Goal: Information Seeking & Learning: Learn about a topic

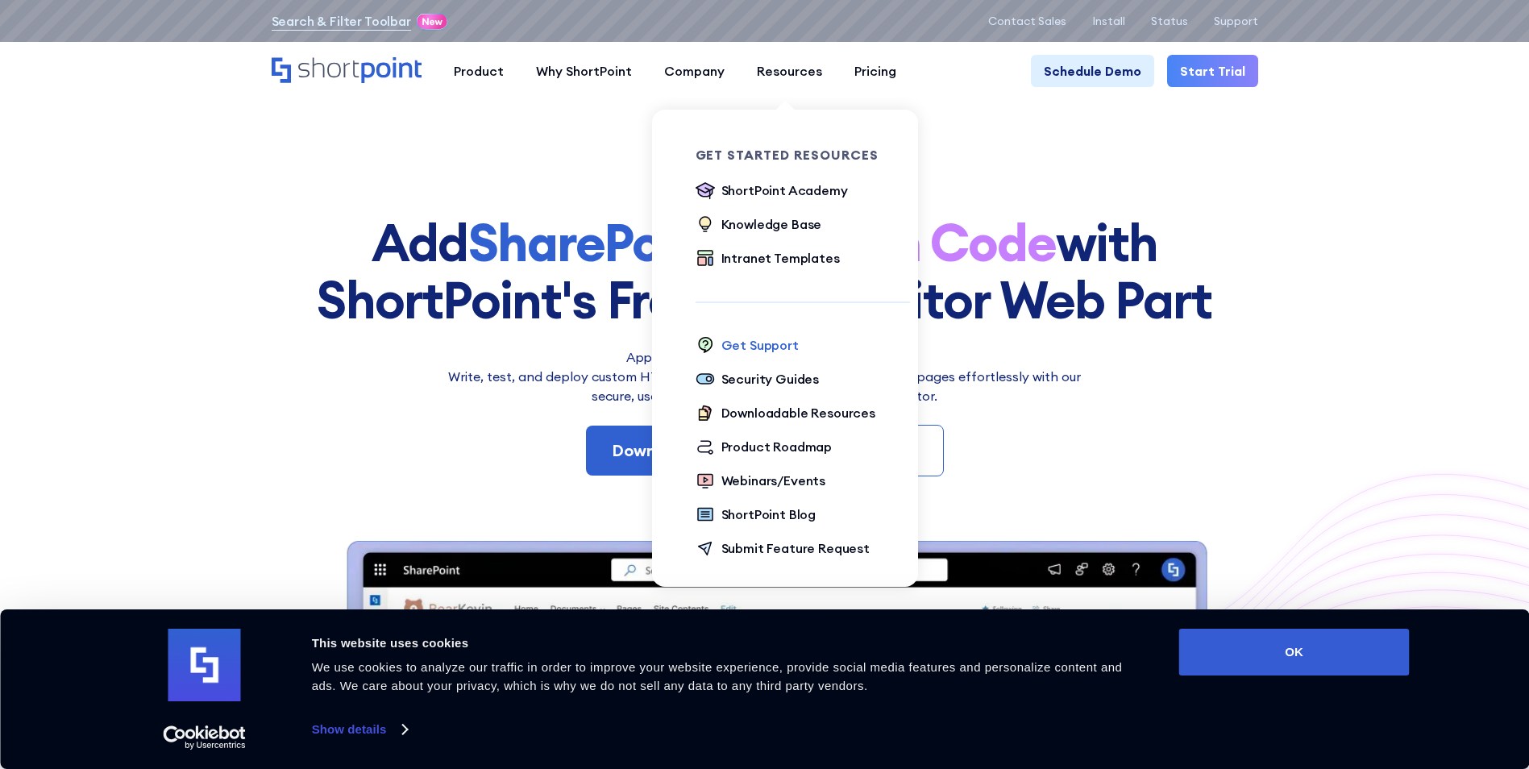
click at [758, 339] on div "Get Support" at bounding box center [760, 344] width 77 height 19
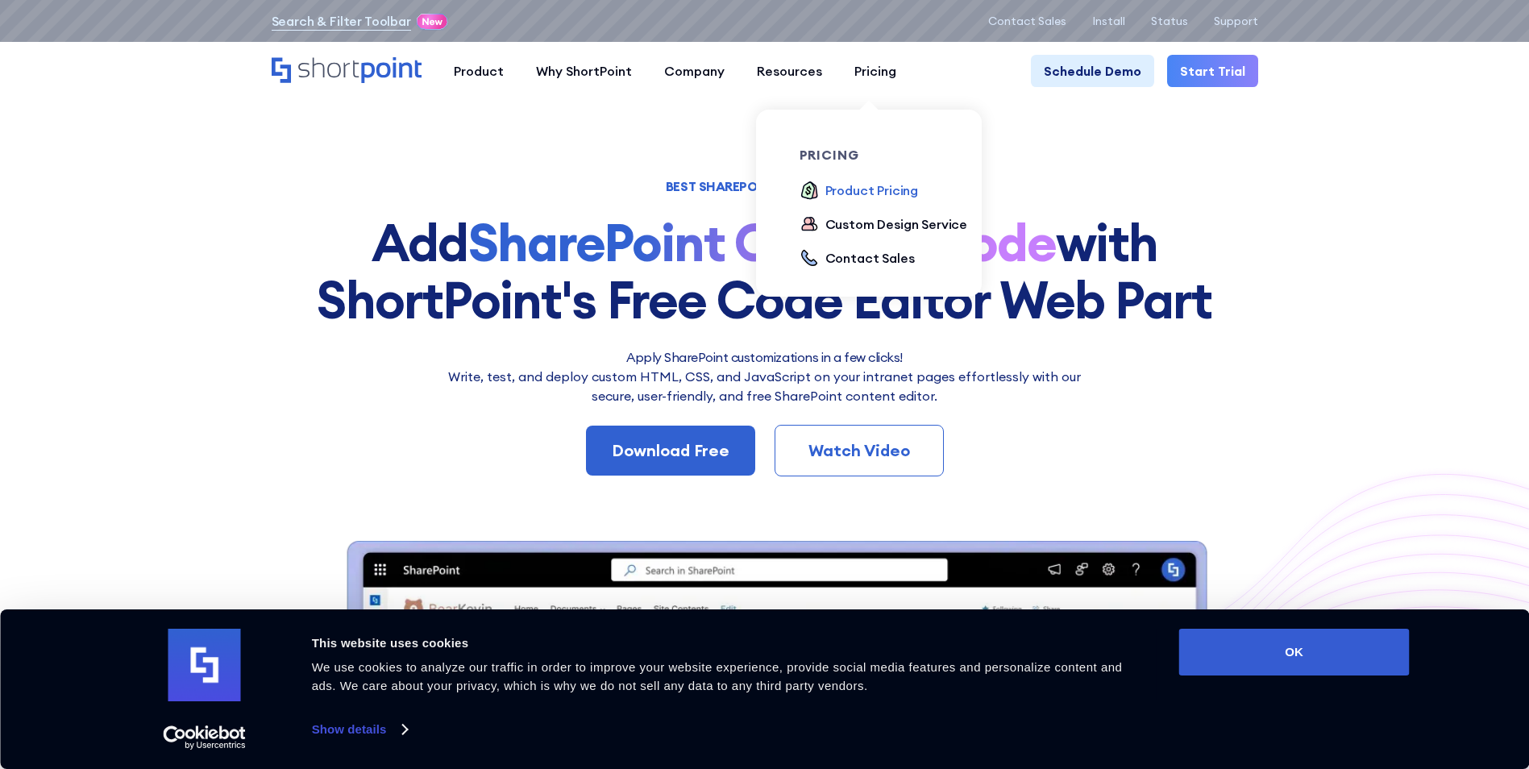
click at [848, 187] on div "Product Pricing" at bounding box center [872, 190] width 94 height 19
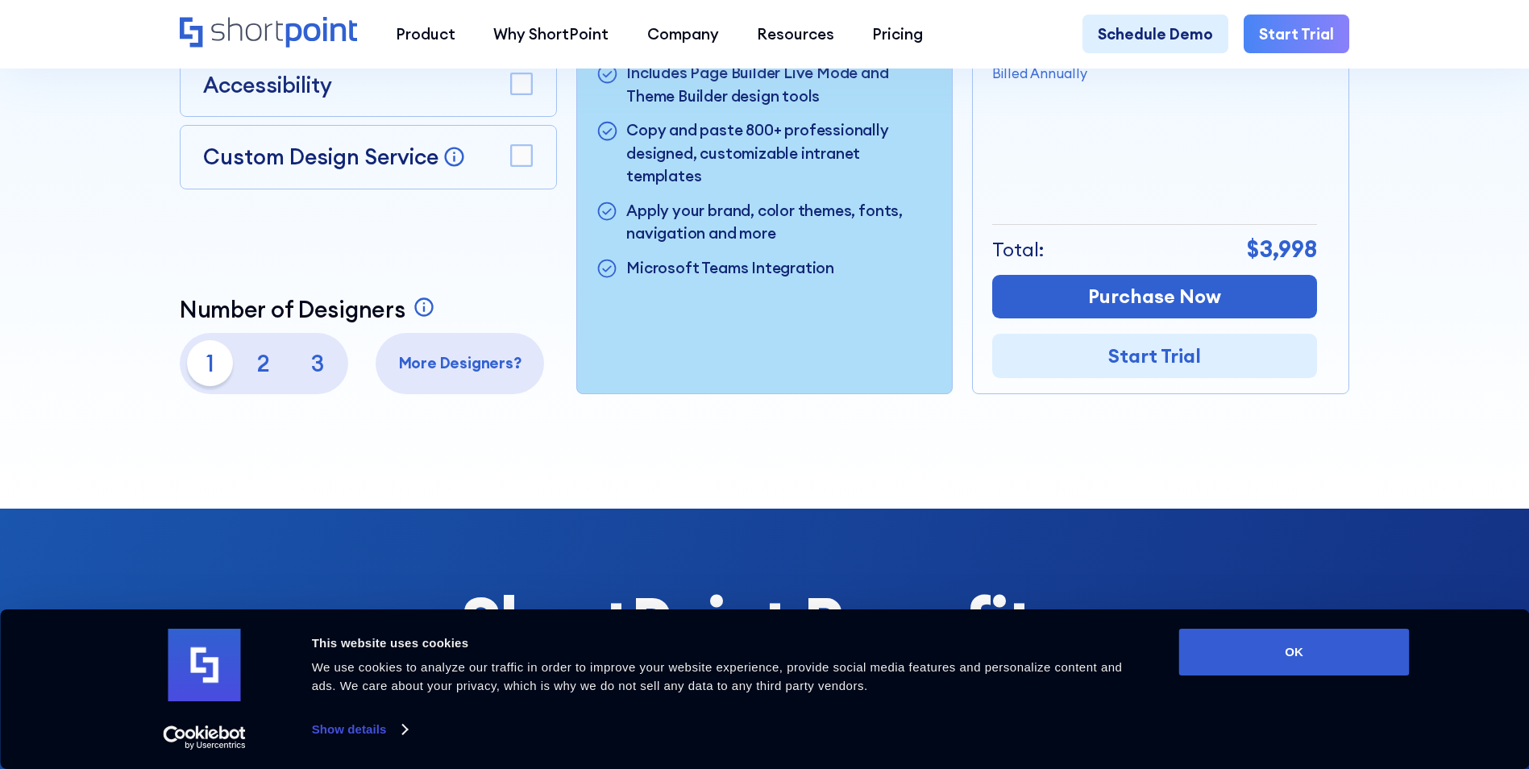
scroll to position [645, 0]
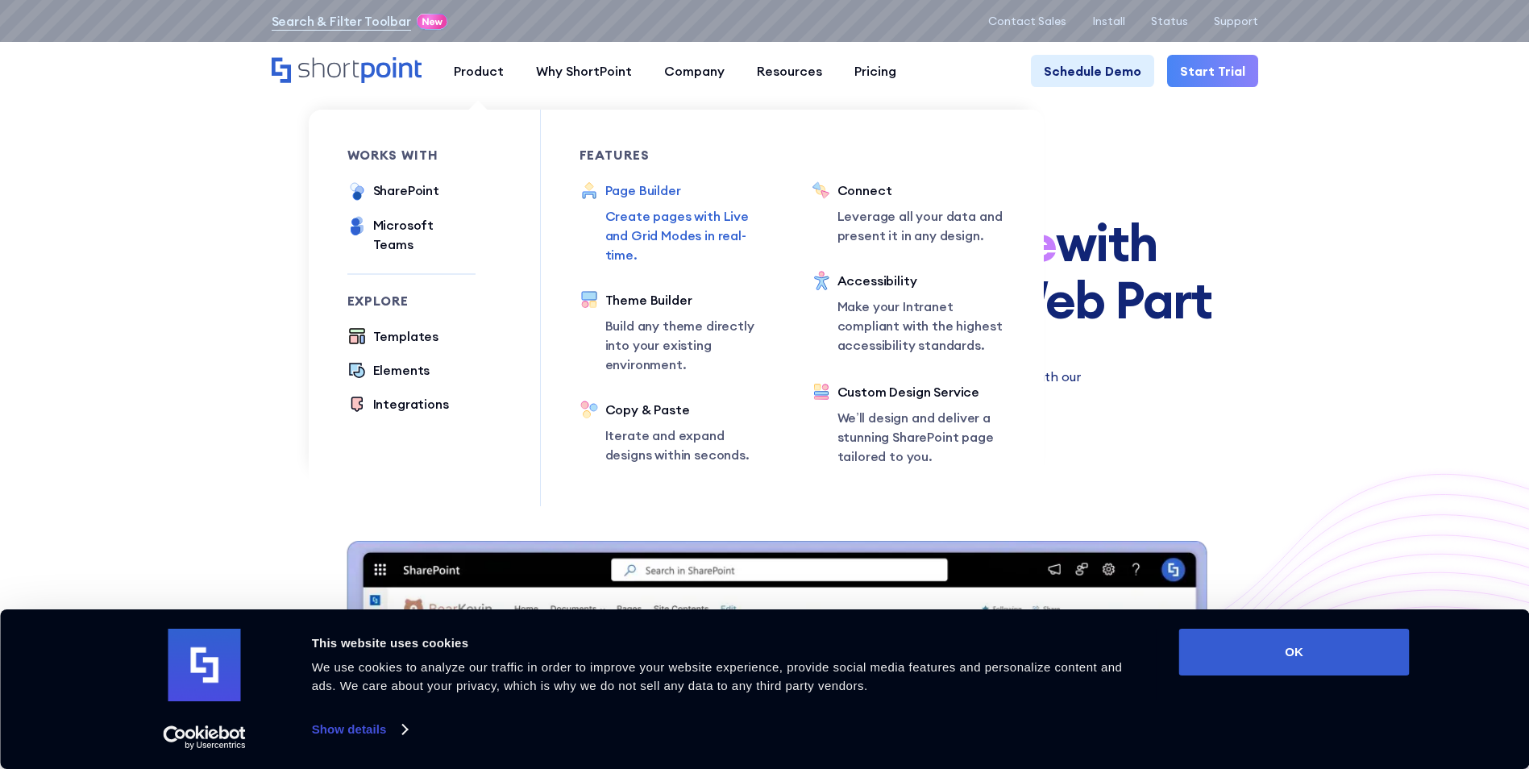
click at [630, 197] on div "Page Builder" at bounding box center [689, 190] width 168 height 19
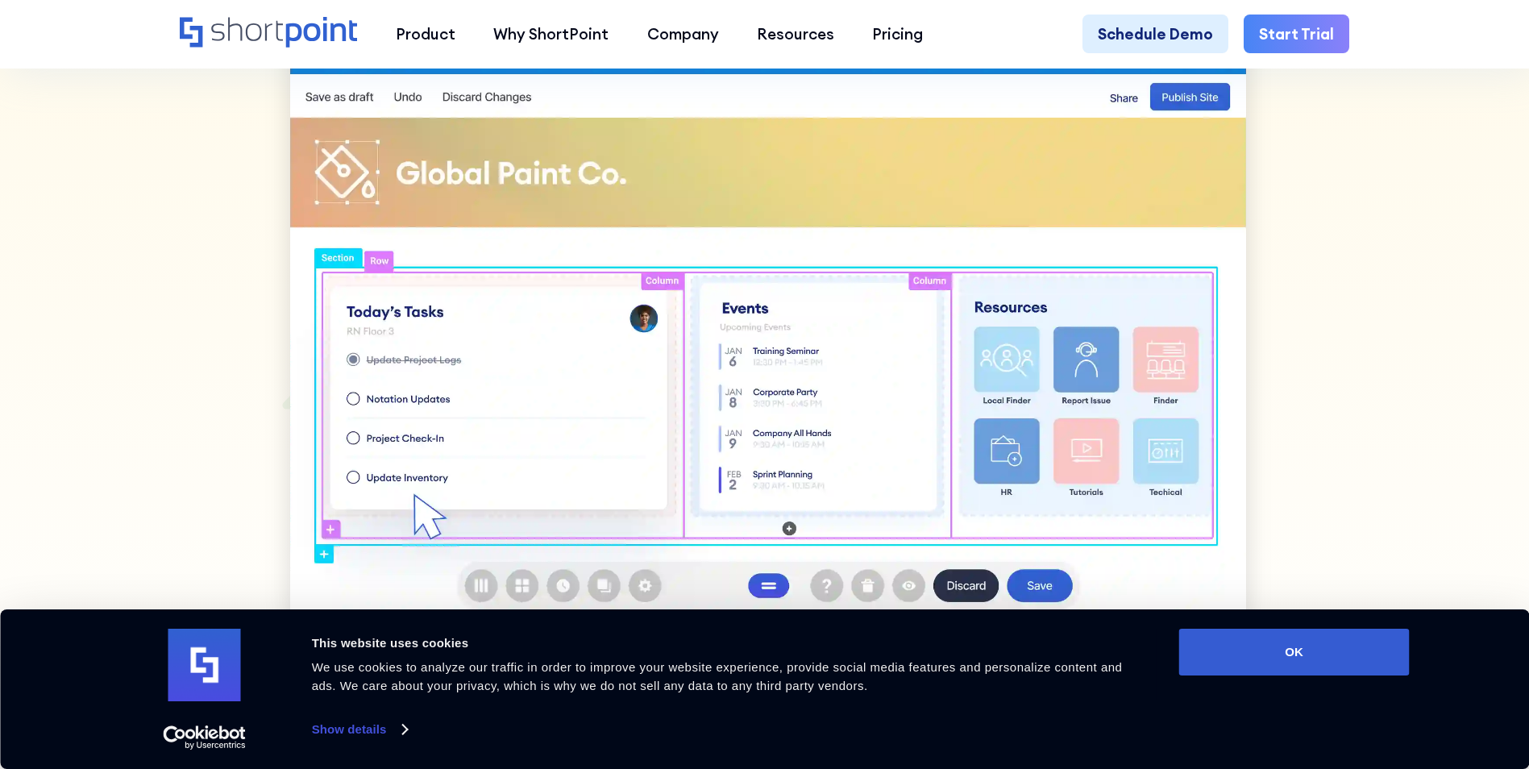
scroll to position [1290, 0]
